Goal: Transaction & Acquisition: Purchase product/service

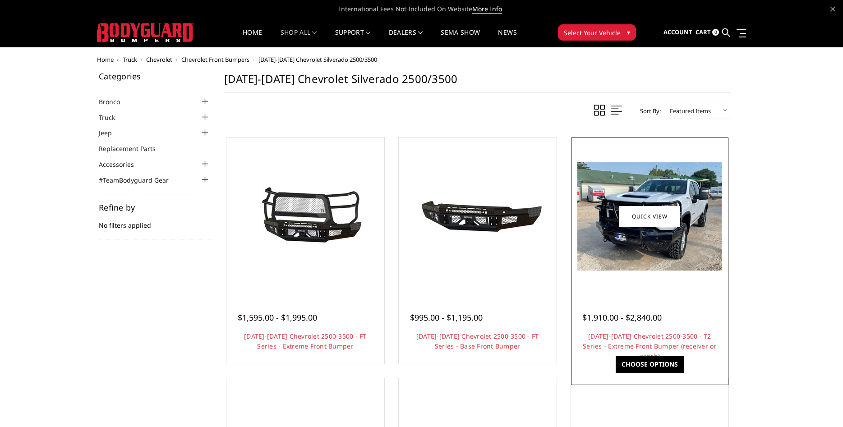
click at [637, 233] on img at bounding box center [649, 216] width 144 height 108
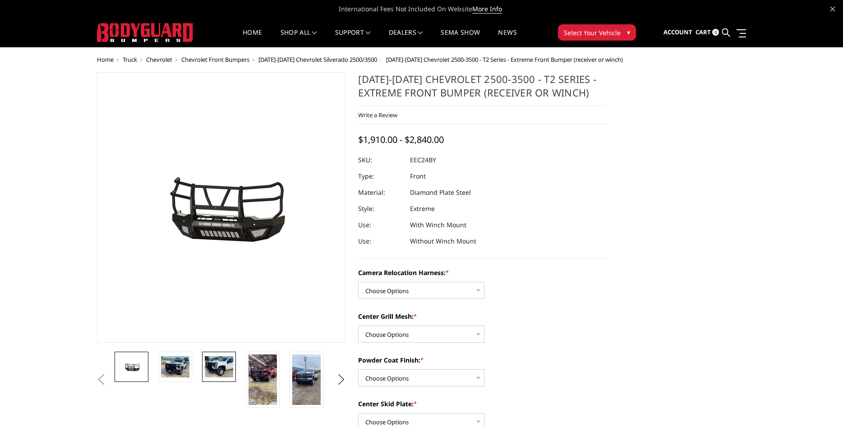
click at [225, 374] on img at bounding box center [219, 366] width 28 height 21
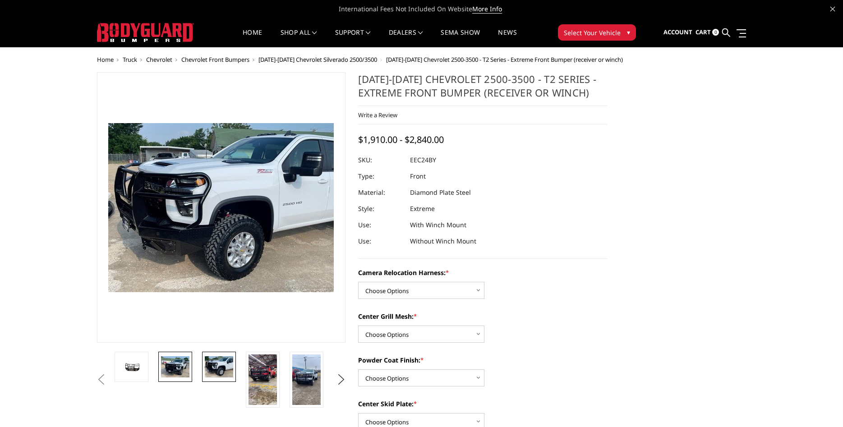
click at [176, 371] on img at bounding box center [175, 366] width 28 height 21
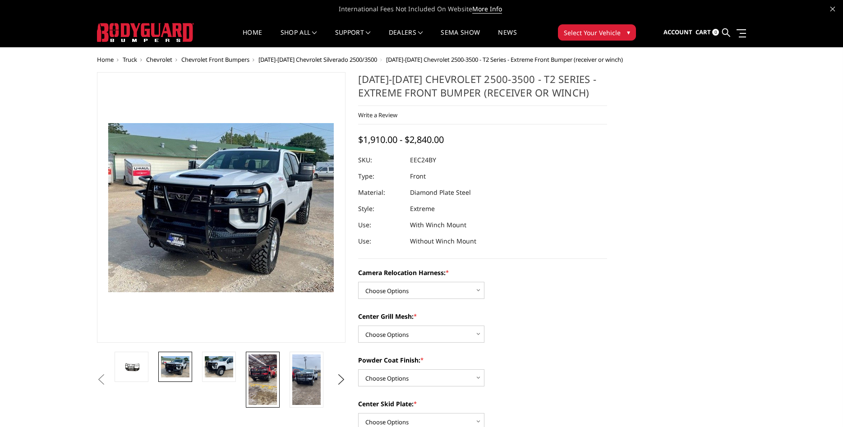
click at [262, 370] on img at bounding box center [262, 379] width 28 height 50
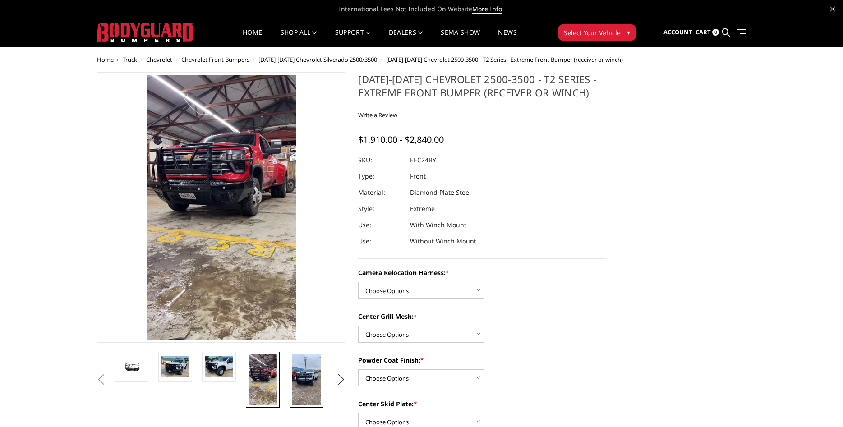
click at [300, 372] on img at bounding box center [306, 379] width 28 height 50
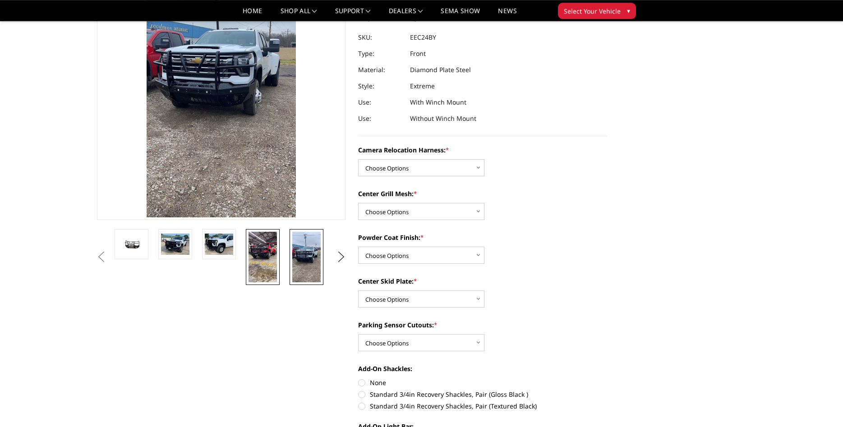
scroll to position [169, 0]
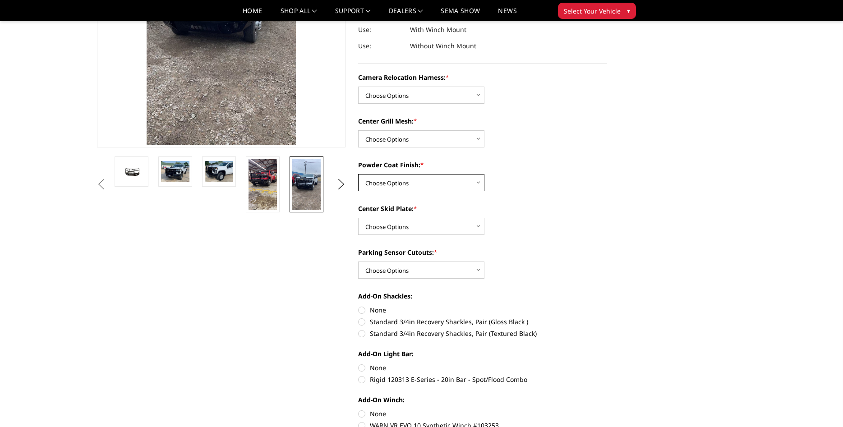
click at [358, 174] on select "Choose Options Textured Black Powder Coat Gloss Black Powder Coat Bare Metal" at bounding box center [421, 182] width 126 height 17
select select "3726"
click option "Bare Metal" at bounding box center [0, 0] width 0 height 0
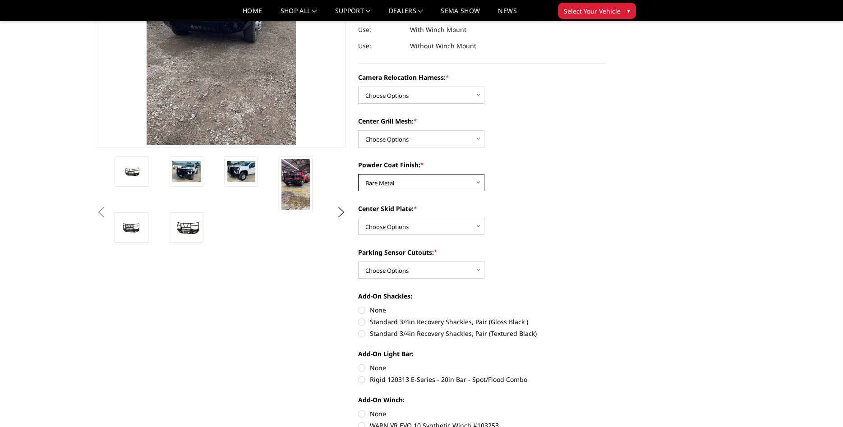
scroll to position [0, 0]
